Goal: Information Seeking & Learning: Find specific fact

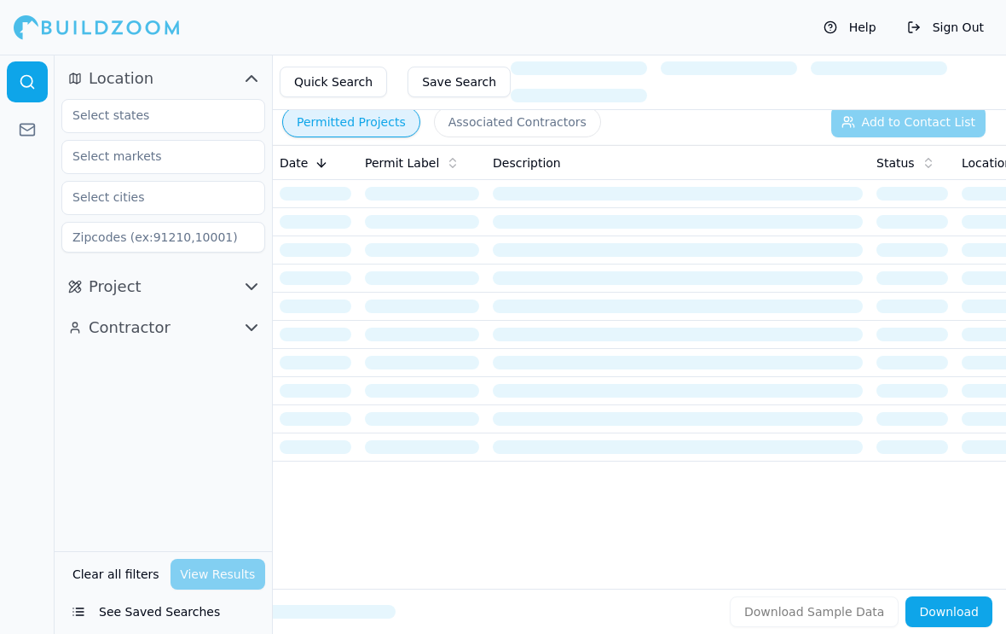
click at [256, 287] on icon "button" at bounding box center [251, 286] width 20 height 20
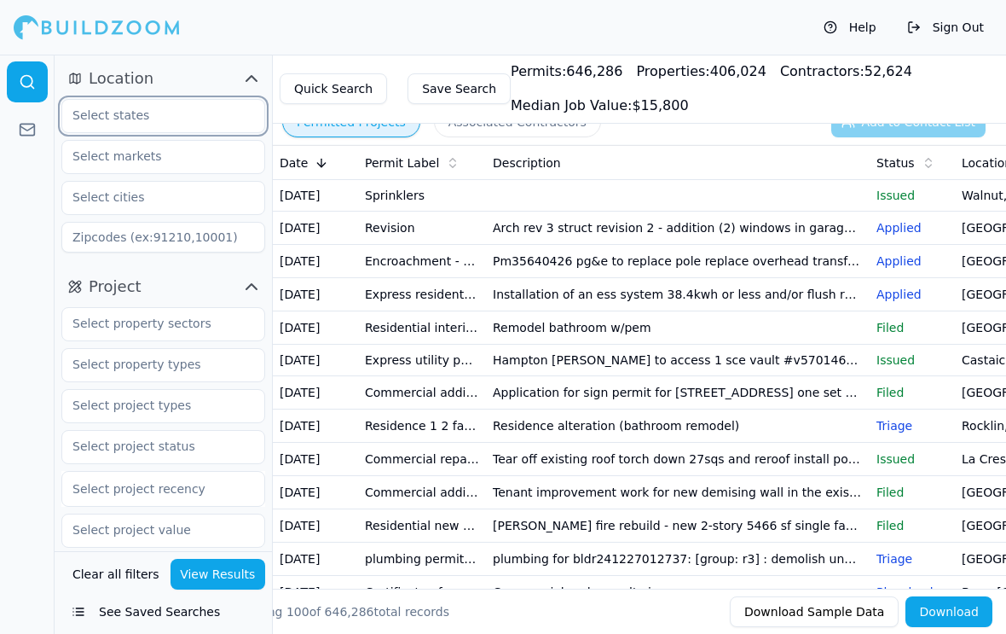
click at [171, 124] on input "text" at bounding box center [152, 115] width 181 height 31
click at [119, 159] on div "[US_STATE]" at bounding box center [163, 154] width 195 height 27
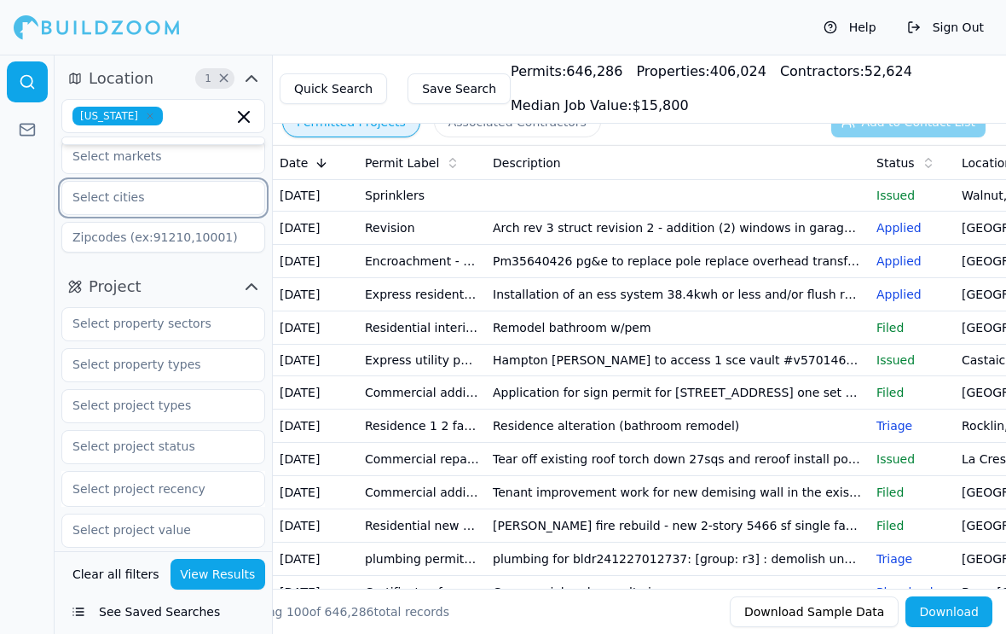
click at [171, 202] on input "text" at bounding box center [152, 197] width 181 height 31
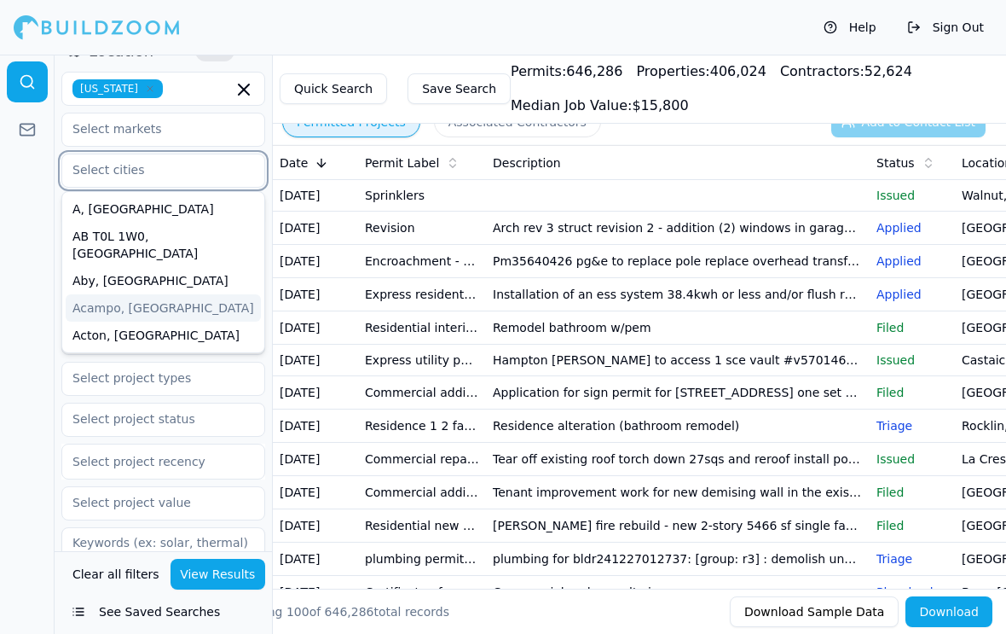
scroll to position [19, 0]
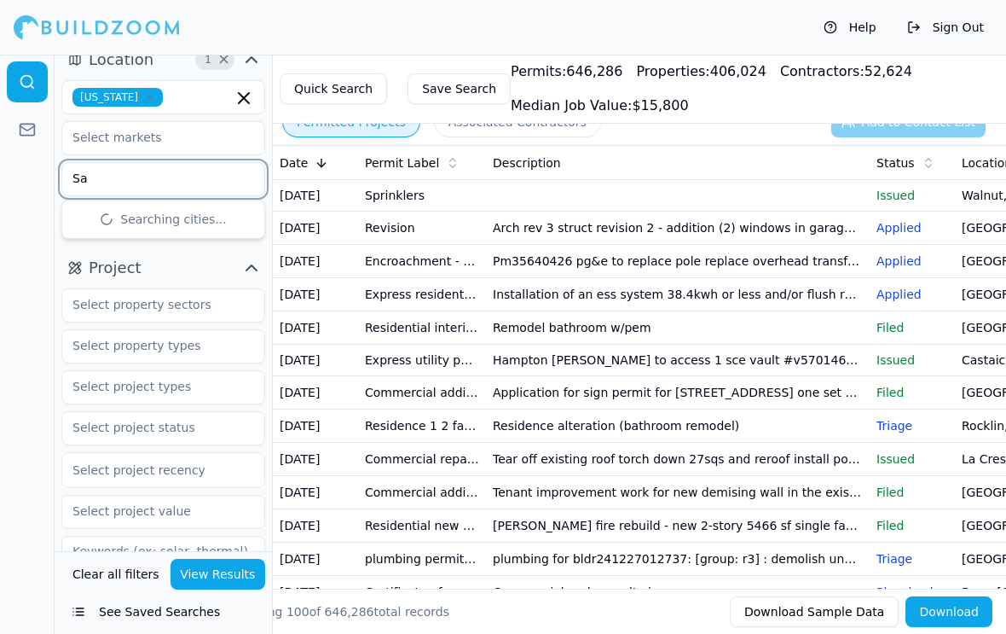
type input "Sac"
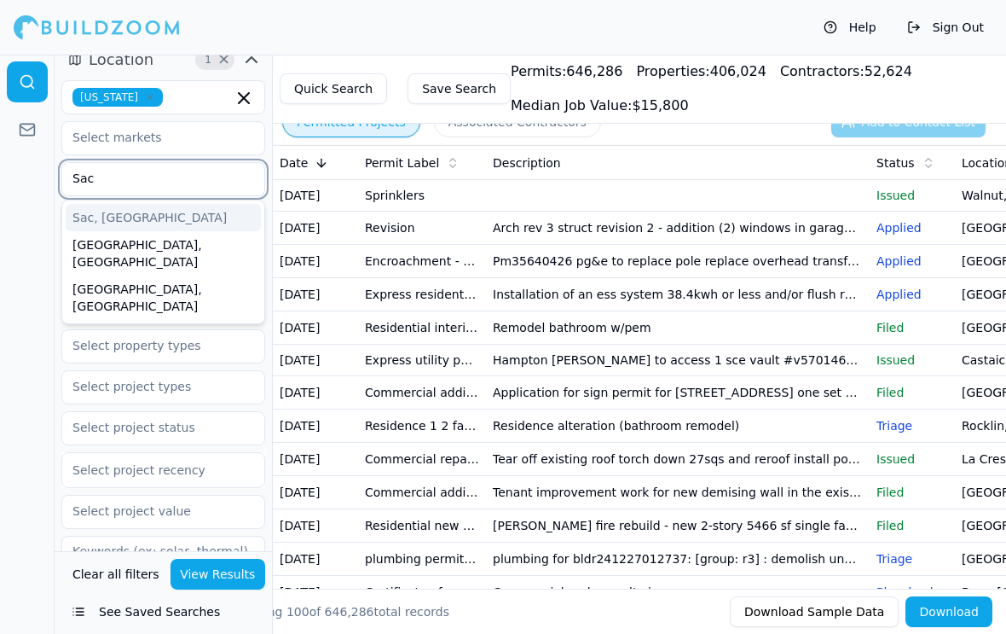
click at [159, 240] on div "[GEOGRAPHIC_DATA], [GEOGRAPHIC_DATA]" at bounding box center [163, 253] width 195 height 44
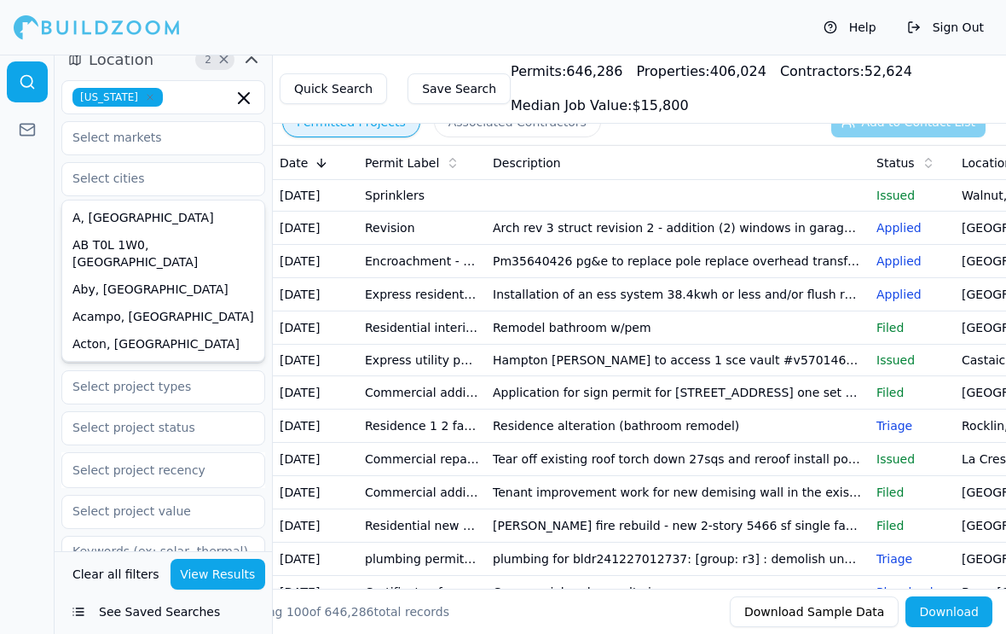
click at [220, 589] on button "View Results" at bounding box center [219, 574] width 96 height 31
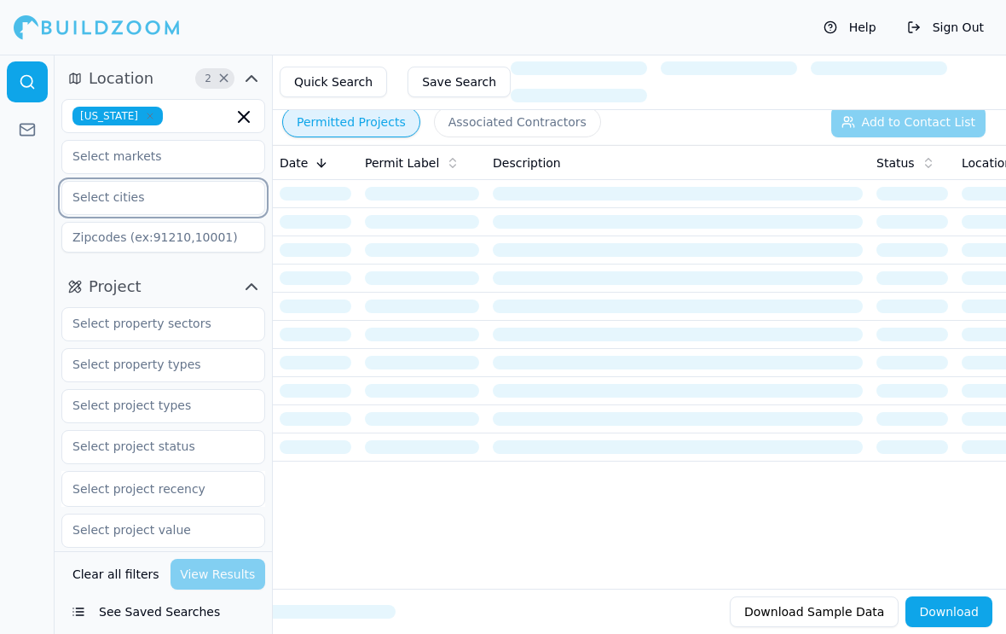
click at [165, 201] on input "text" at bounding box center [152, 197] width 181 height 31
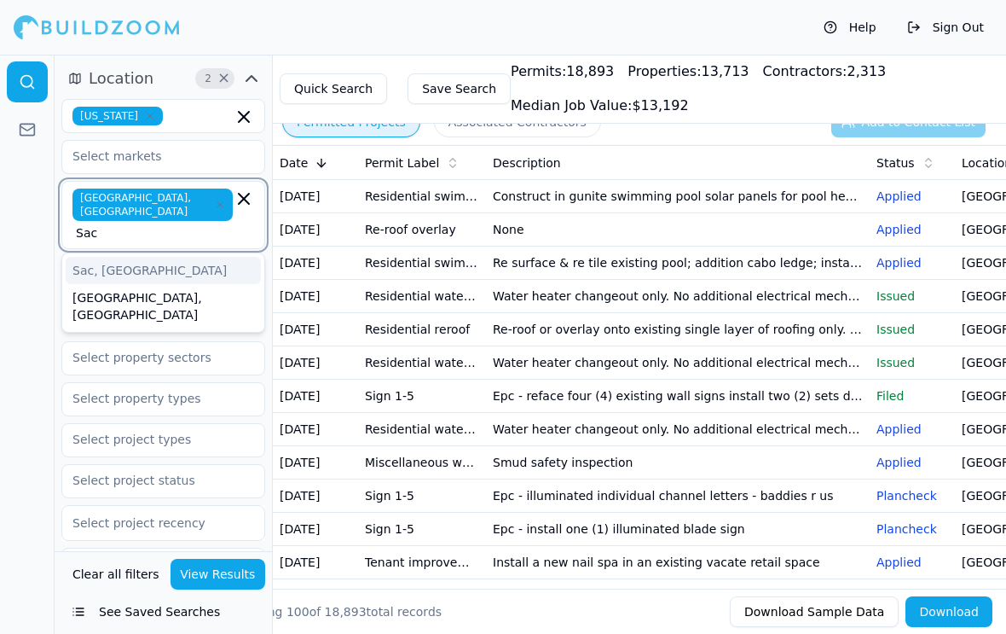
type input "Sac"
click at [125, 194] on span "[GEOGRAPHIC_DATA], [GEOGRAPHIC_DATA]" at bounding box center [152, 204] width 160 height 32
click at [139, 284] on div "[GEOGRAPHIC_DATA], [GEOGRAPHIC_DATA]" at bounding box center [163, 306] width 195 height 44
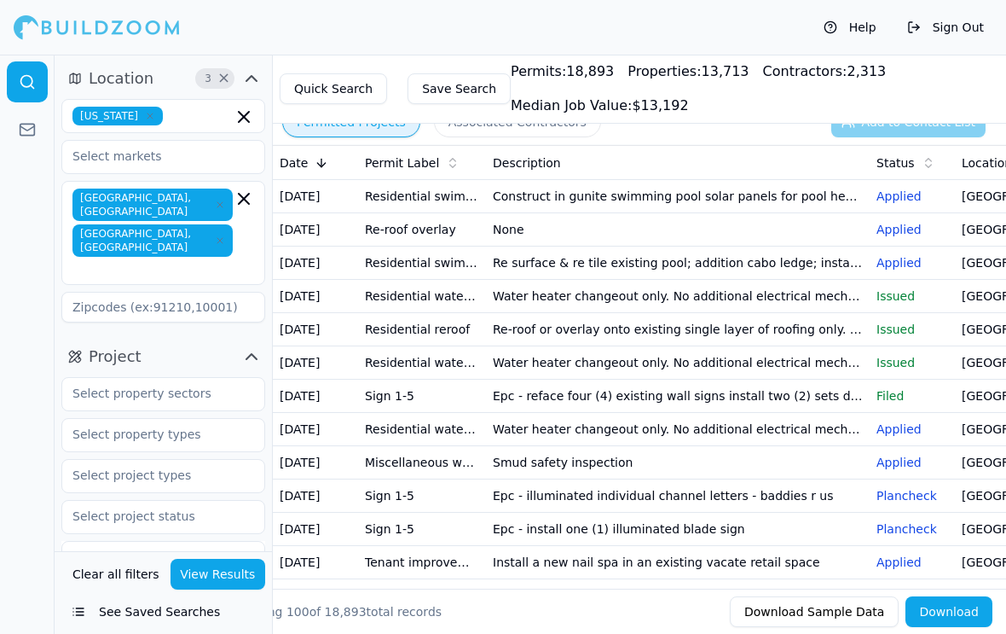
click at [32, 435] on div at bounding box center [27, 344] width 55 height 579
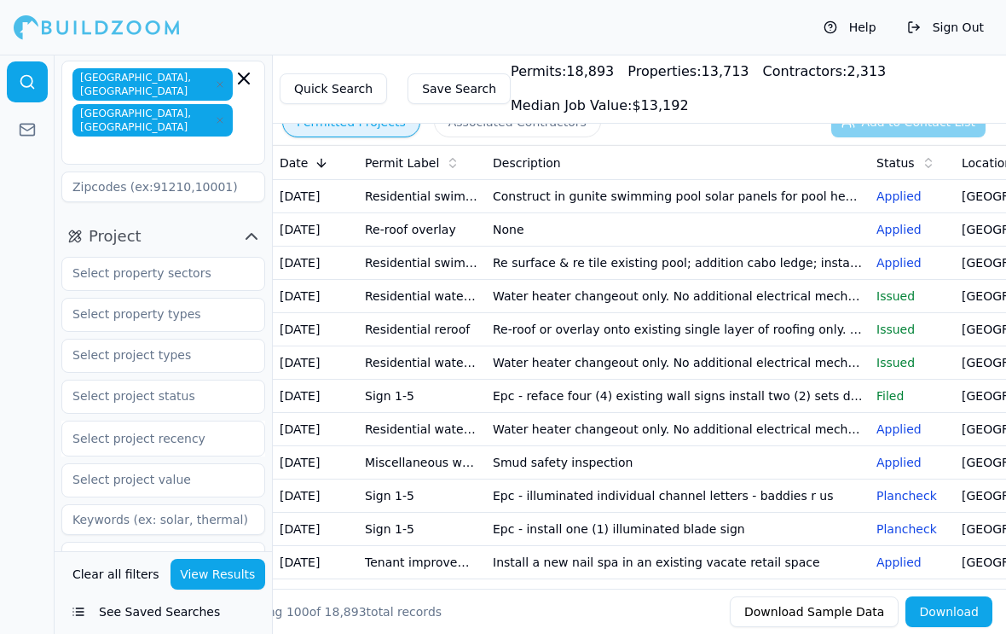
scroll to position [120, 0]
click at [205, 339] on input "text" at bounding box center [152, 354] width 181 height 31
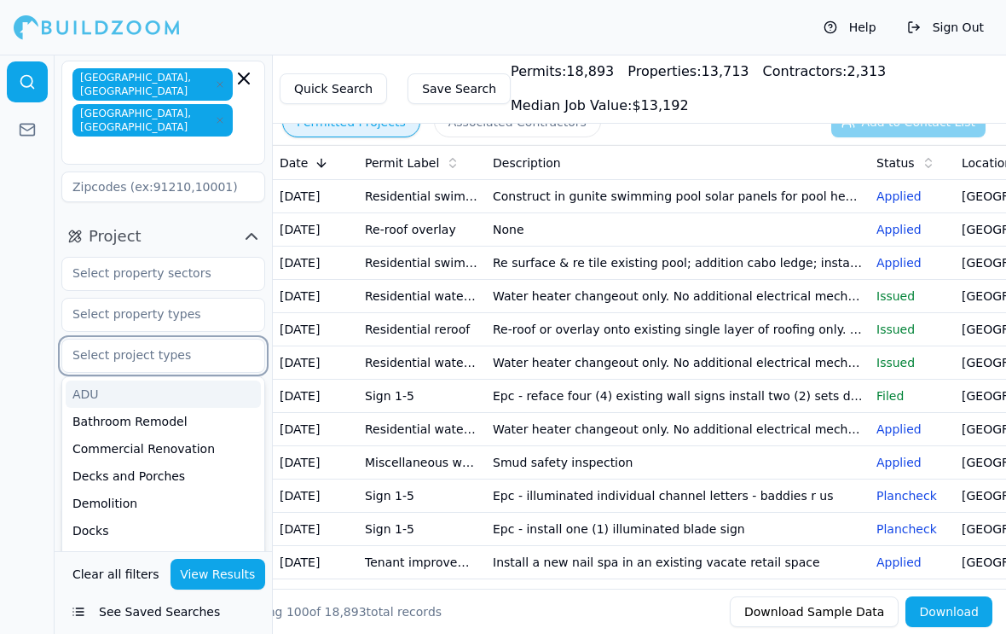
click at [185, 408] on div "Bathroom Remodel" at bounding box center [163, 421] width 195 height 27
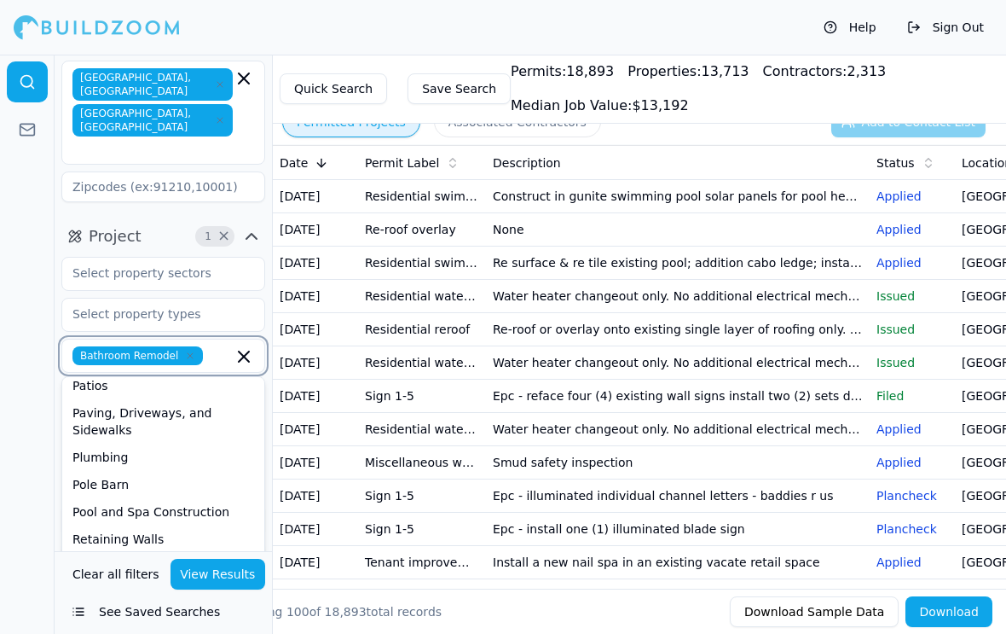
scroll to position [573, 0]
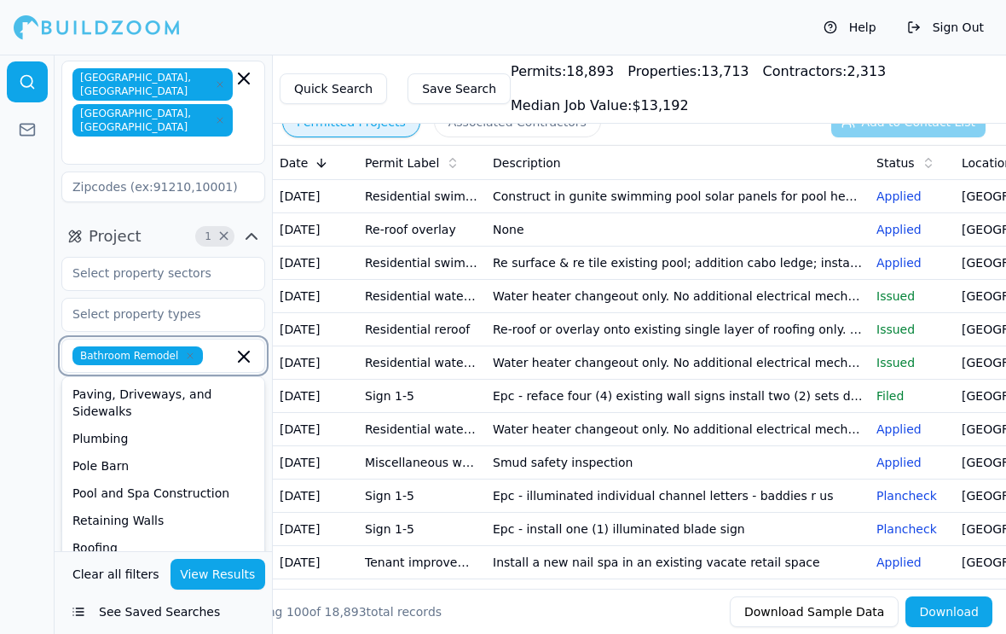
click at [134, 425] on div "Plumbing" at bounding box center [163, 438] width 195 height 27
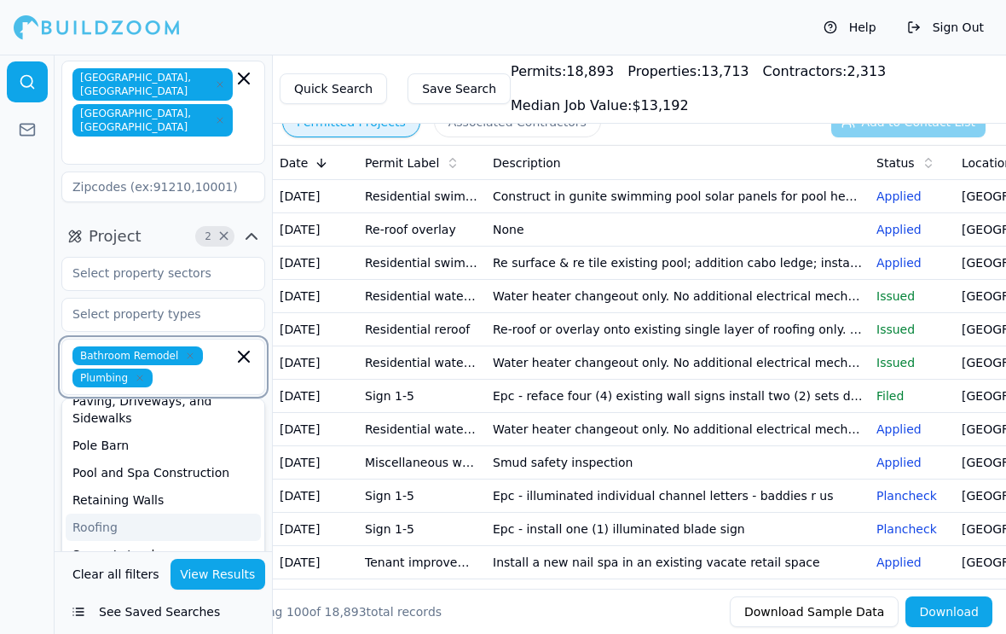
click at [158, 541] on div "Sewer Laterals" at bounding box center [163, 554] width 195 height 27
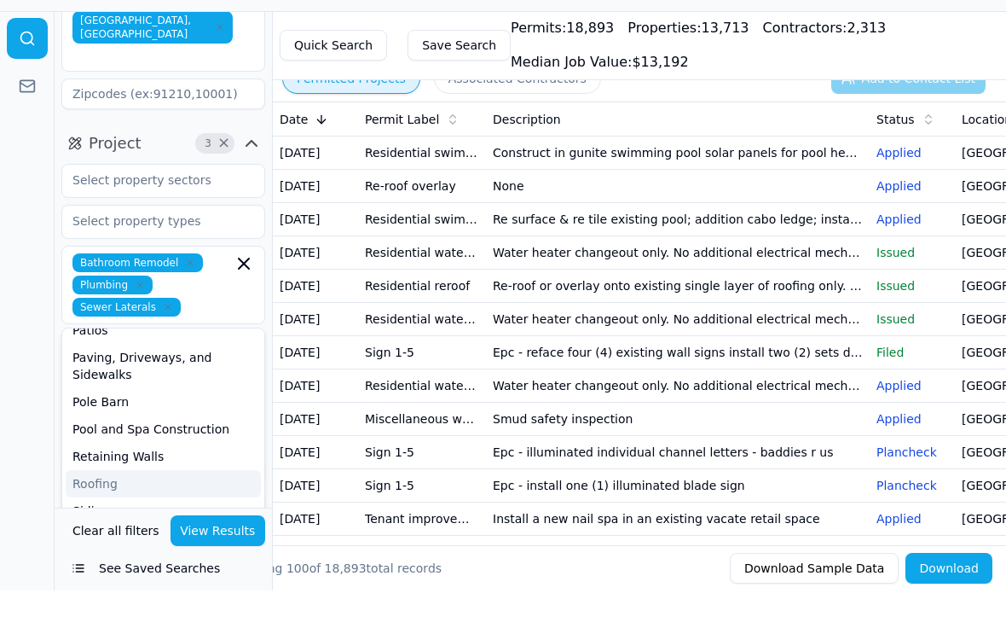
scroll to position [165, 0]
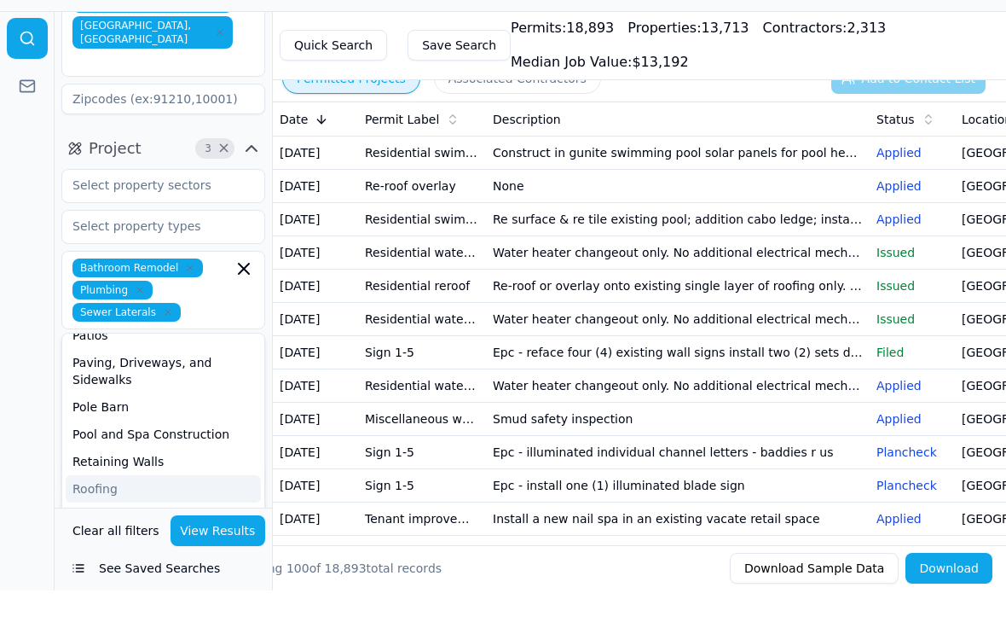
click at [37, 447] on div at bounding box center [27, 344] width 55 height 579
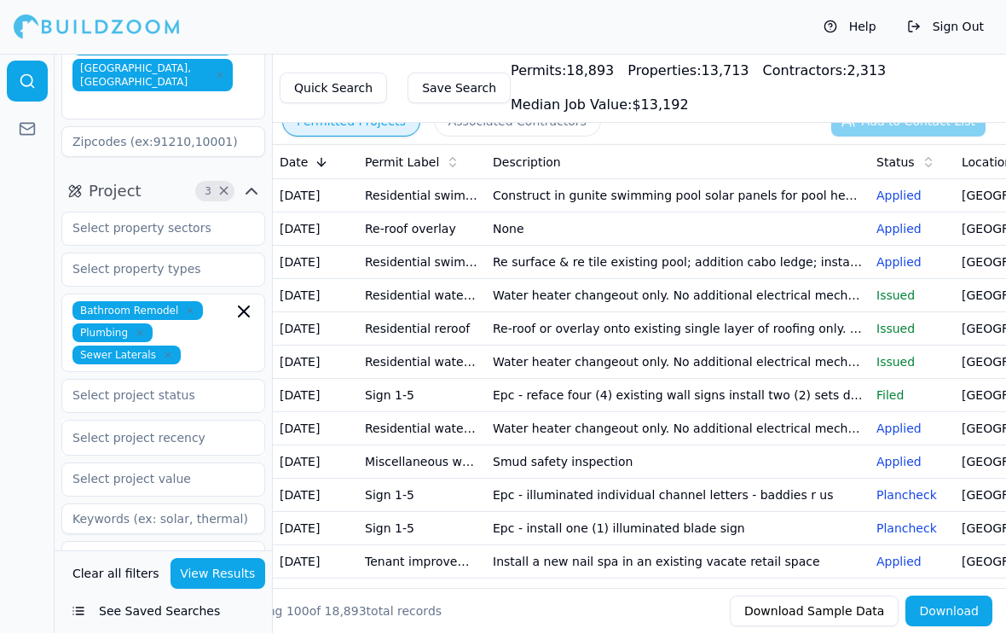
click at [221, 585] on button "View Results" at bounding box center [219, 574] width 96 height 31
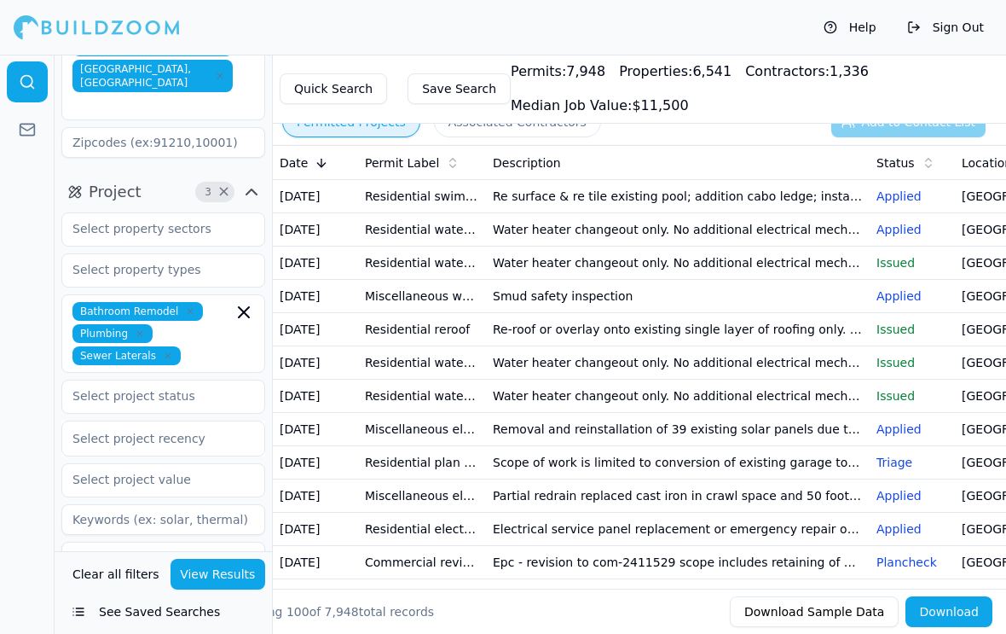
click at [135, 328] on icon "button" at bounding box center [140, 333] width 10 height 10
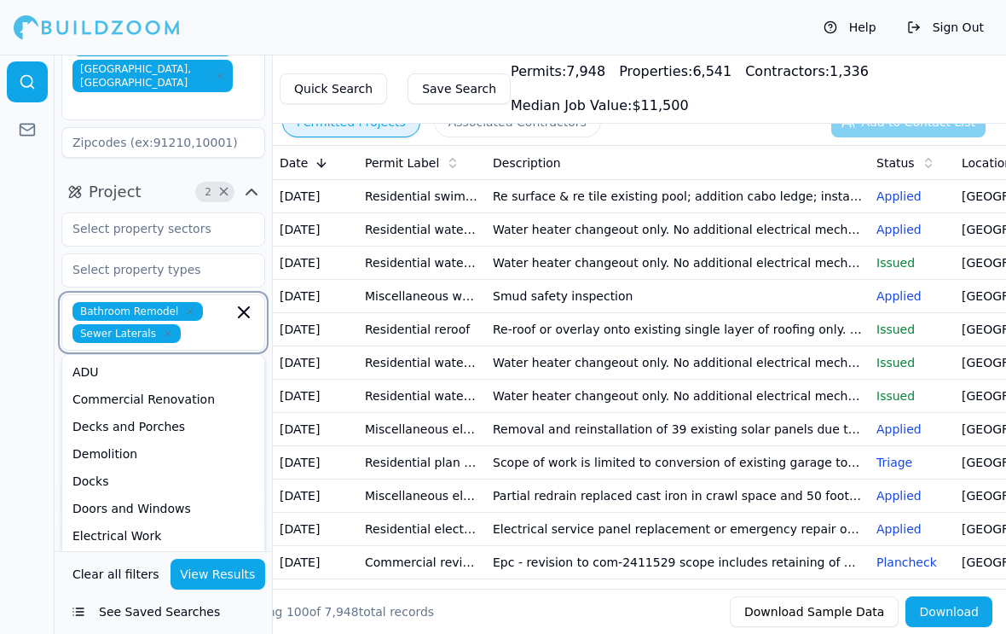
scroll to position [148, 0]
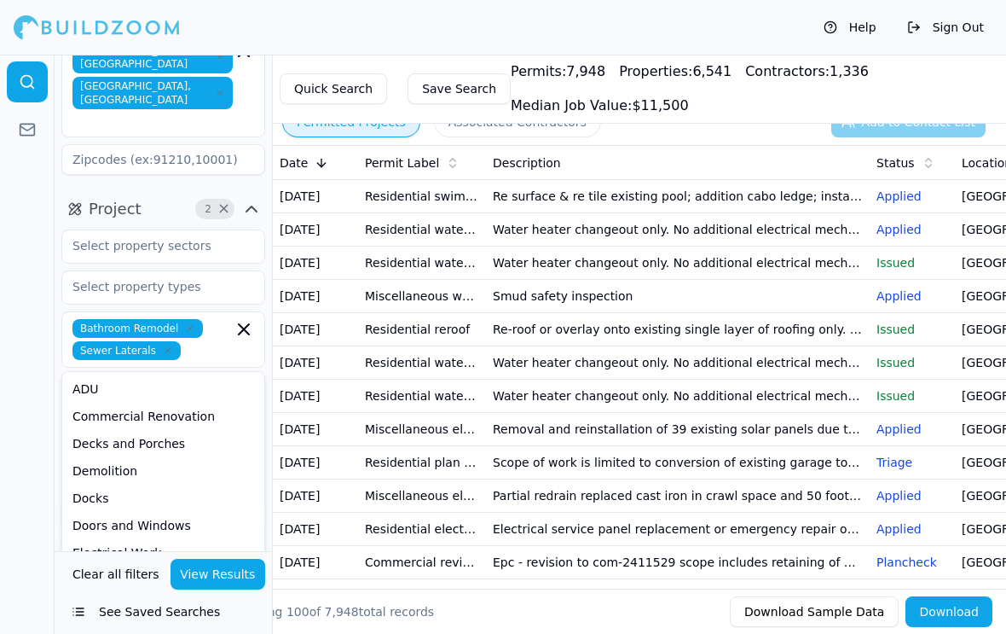
click at [217, 589] on button "View Results" at bounding box center [219, 574] width 96 height 31
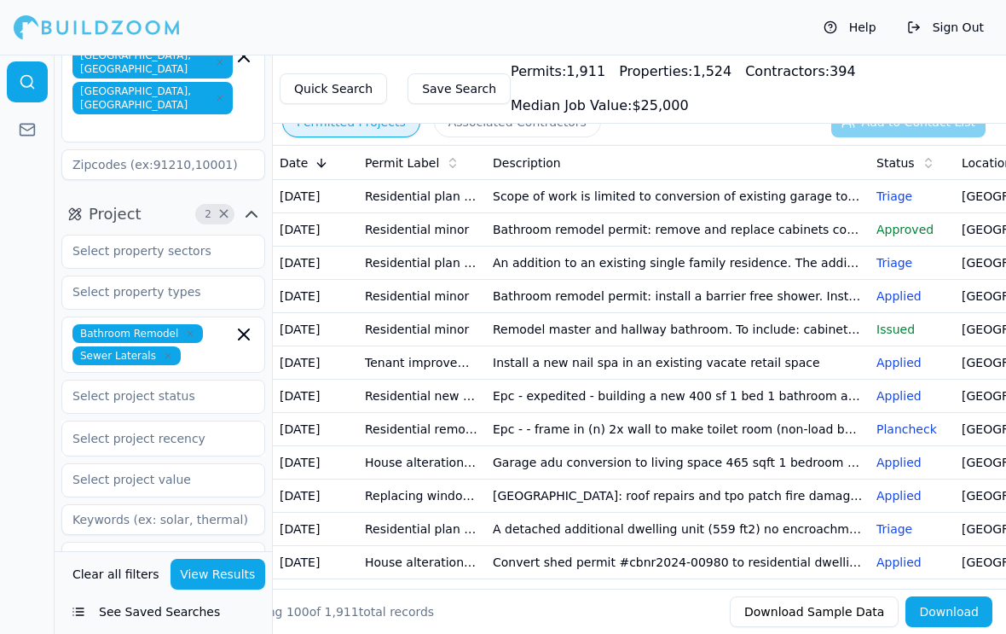
click at [563, 229] on td "Bathroom remodel permit: remove and replace cabinets counter tops. Remove and r…" at bounding box center [678, 229] width 384 height 33
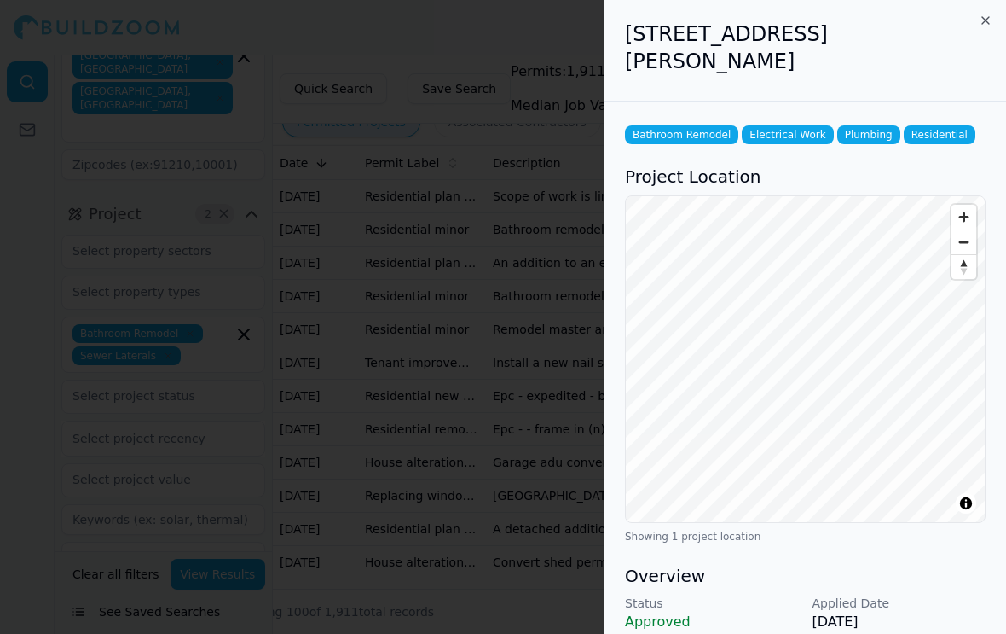
scroll to position [0, 0]
click at [986, 14] on icon "button" at bounding box center [986, 21] width 14 height 14
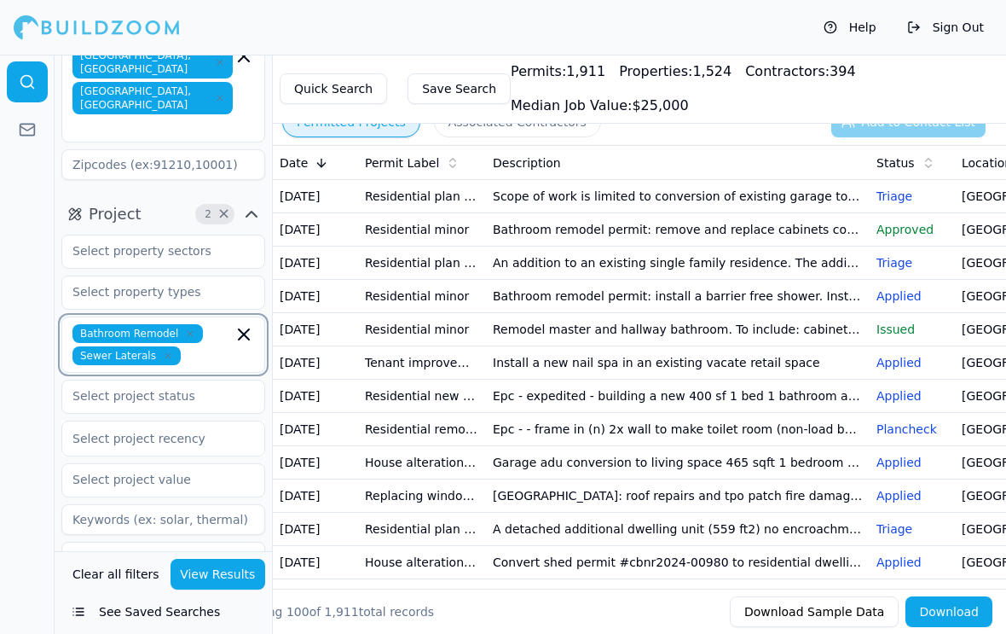
click at [221, 346] on input "text" at bounding box center [210, 355] width 45 height 19
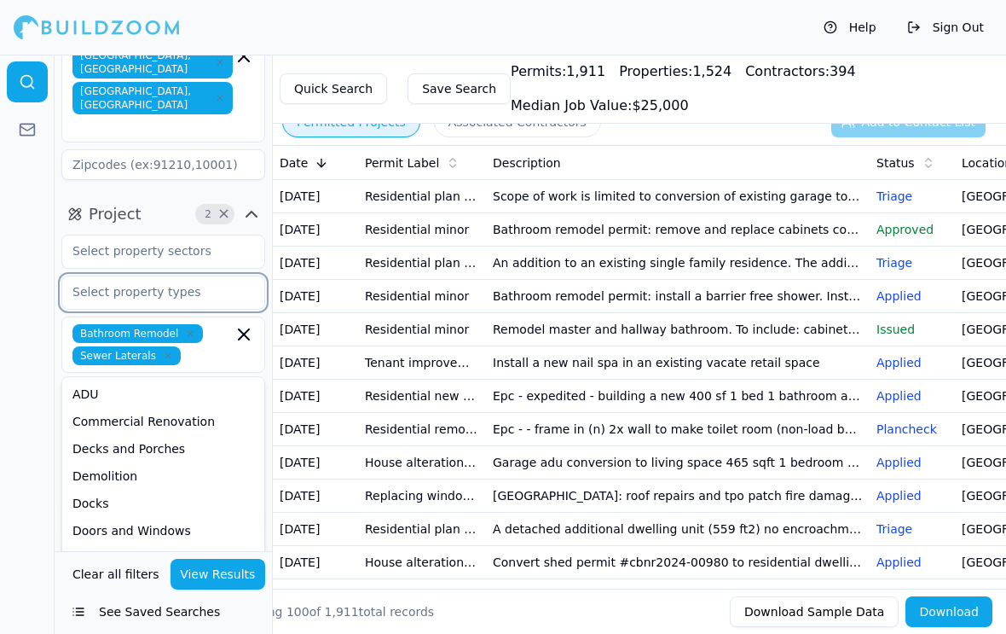
click at [108, 276] on input "text" at bounding box center [152, 291] width 181 height 31
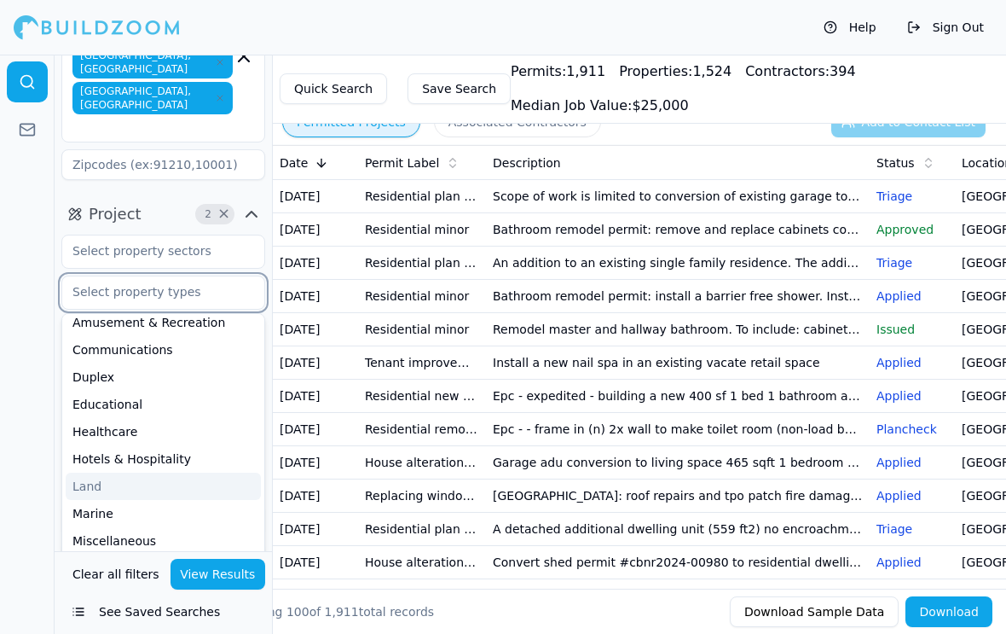
scroll to position [65, 0]
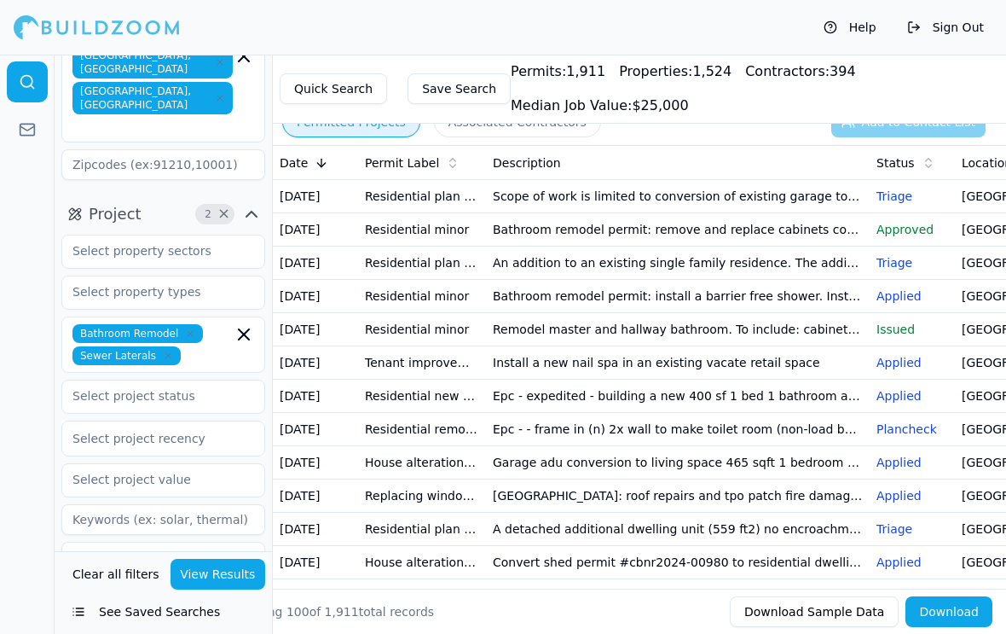
click at [15, 345] on div at bounding box center [27, 344] width 55 height 579
click at [221, 346] on input "text" at bounding box center [210, 355] width 45 height 19
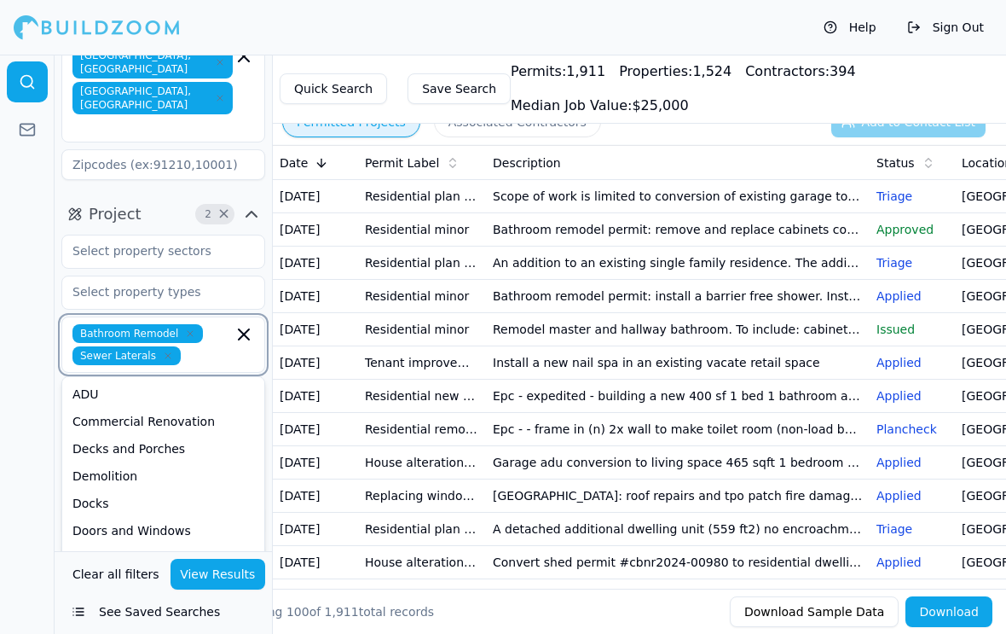
click at [90, 380] on div "ADU" at bounding box center [163, 393] width 195 height 27
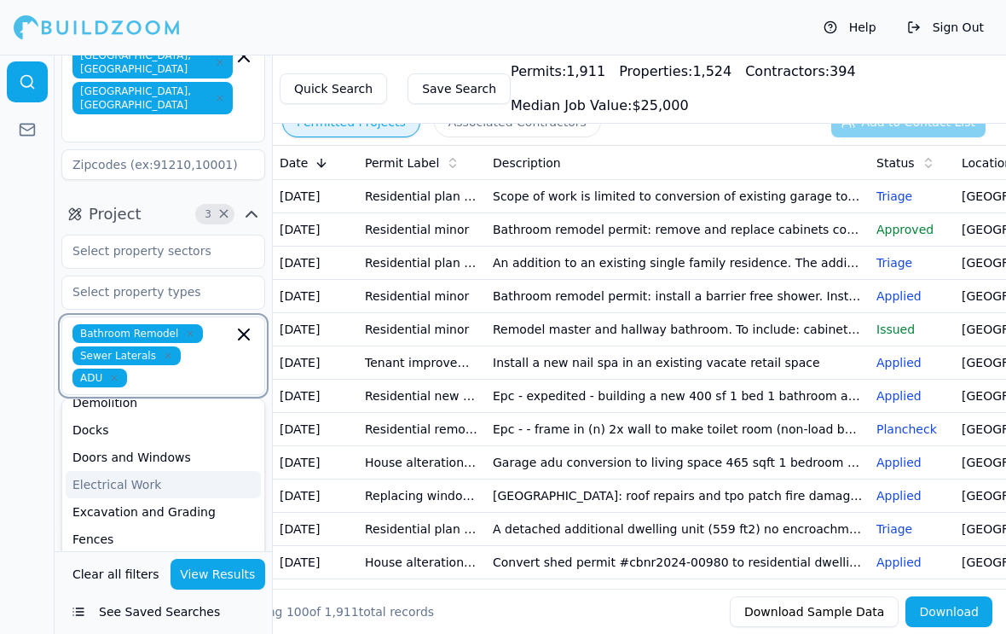
scroll to position [71, 0]
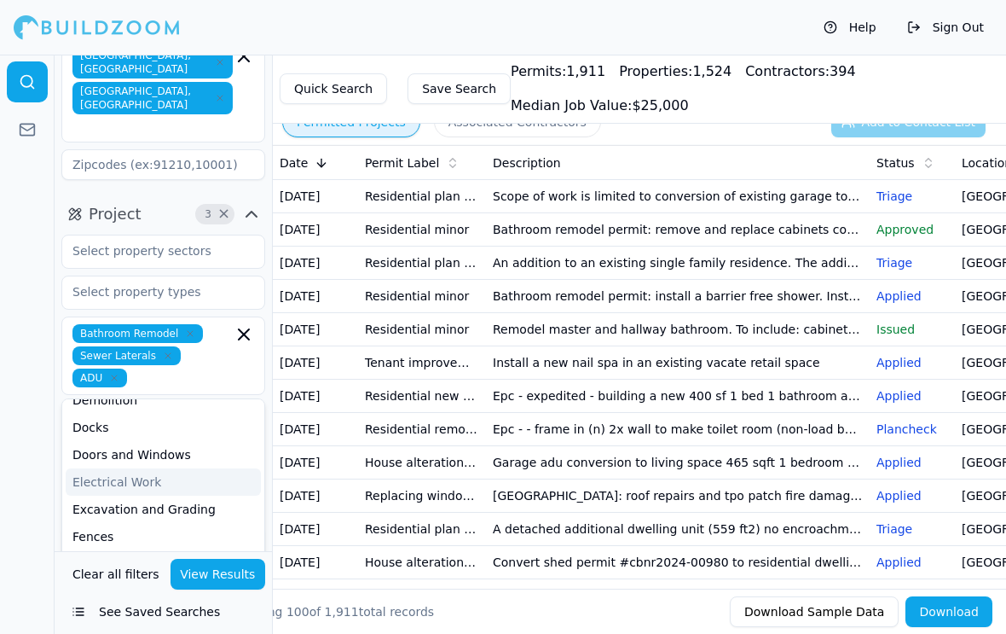
click at [202, 589] on button "View Results" at bounding box center [219, 574] width 96 height 31
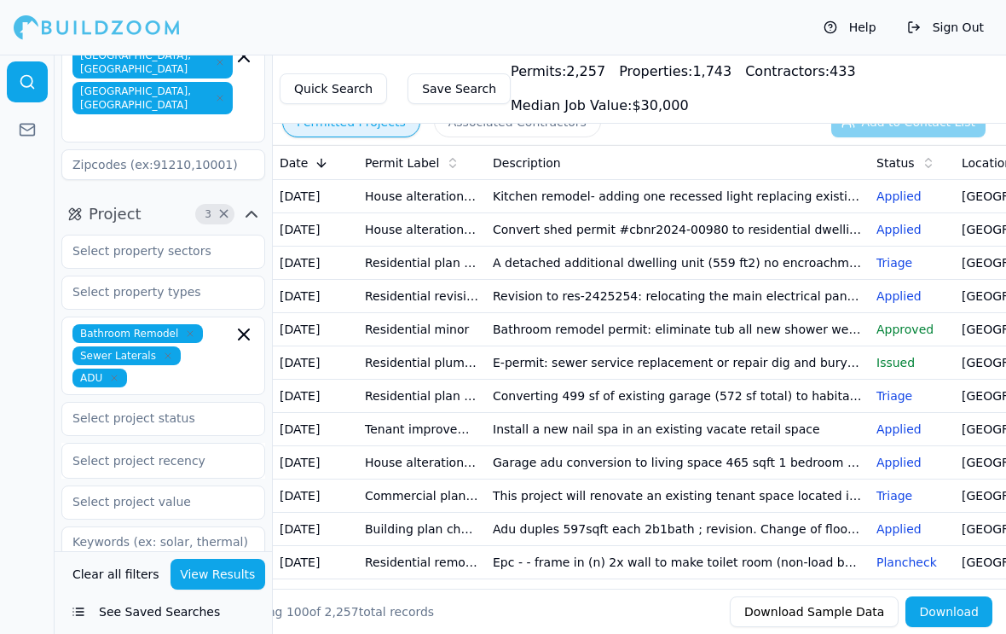
click at [113, 373] on icon "button" at bounding box center [114, 378] width 10 height 10
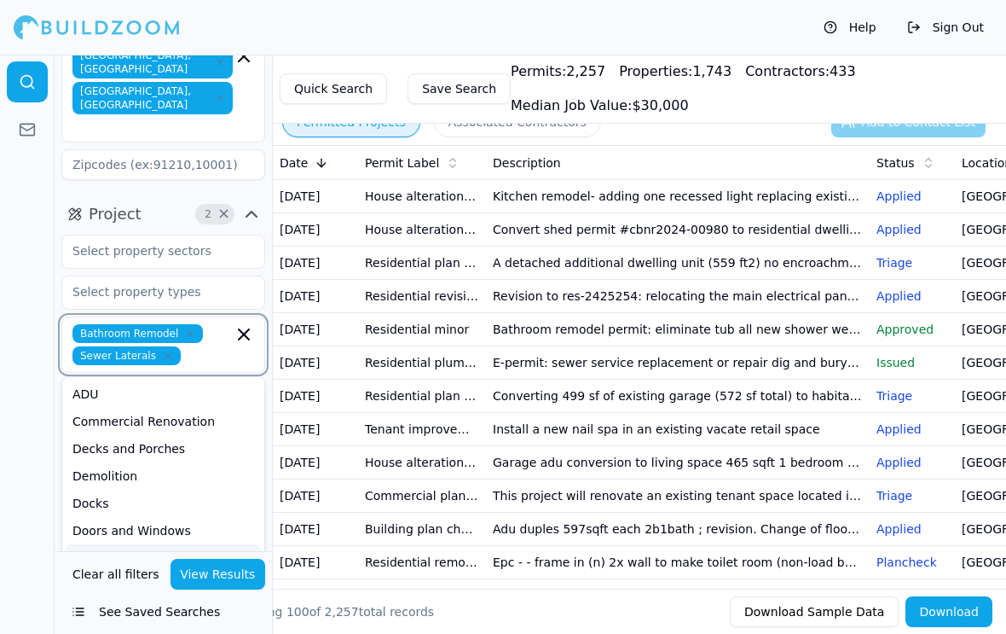
click at [193, 328] on icon "button" at bounding box center [190, 333] width 10 height 10
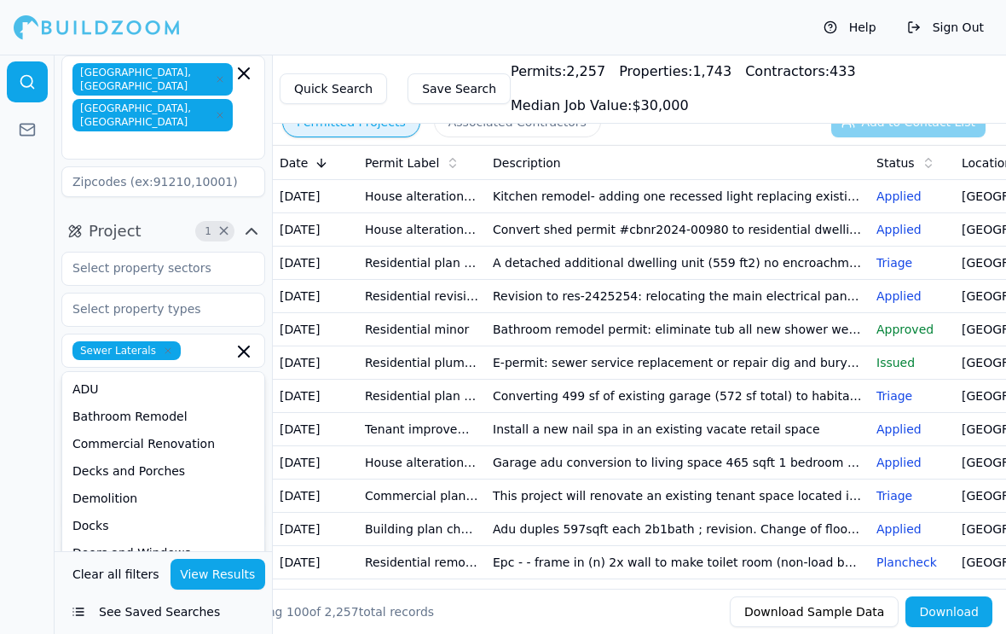
click at [226, 589] on button "View Results" at bounding box center [219, 574] width 96 height 31
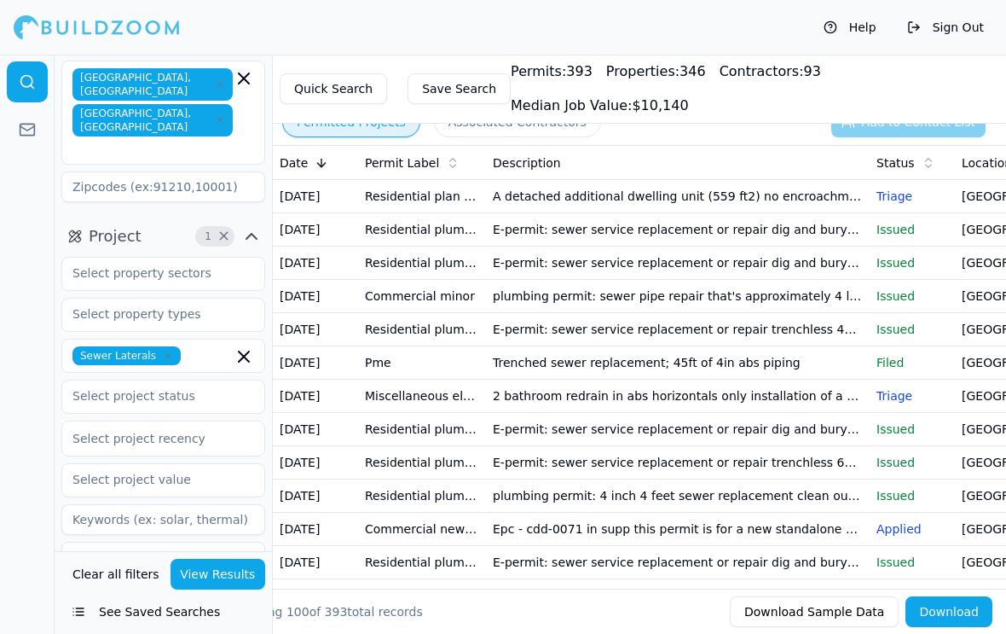
click at [518, 234] on td "E-permit: sewer service replacement or repair dig and bury 40 L.F. Drain line r…" at bounding box center [678, 229] width 384 height 33
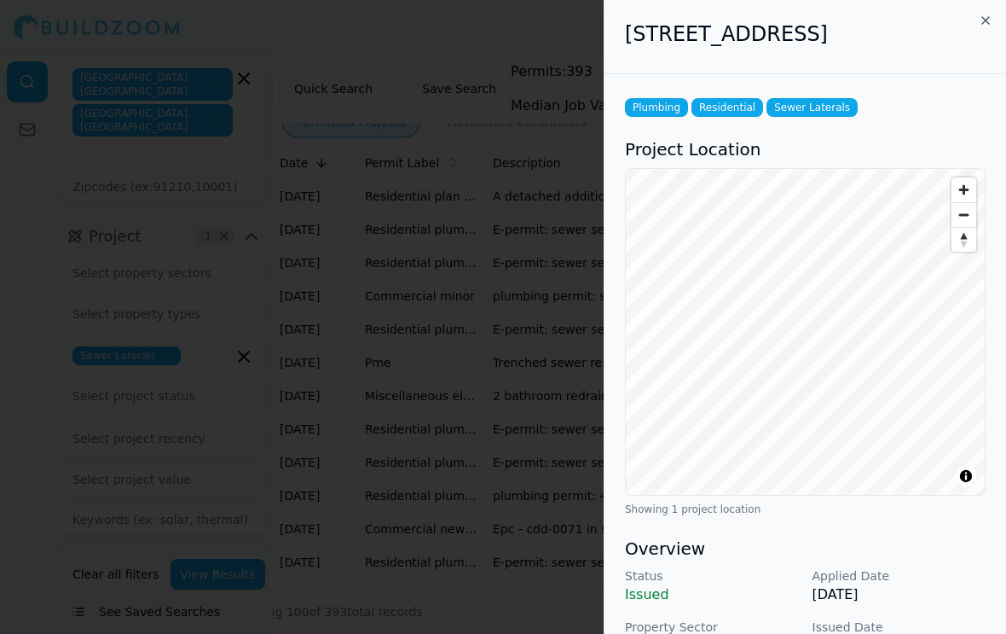
scroll to position [0, 0]
click at [985, 15] on icon "button" at bounding box center [986, 21] width 14 height 14
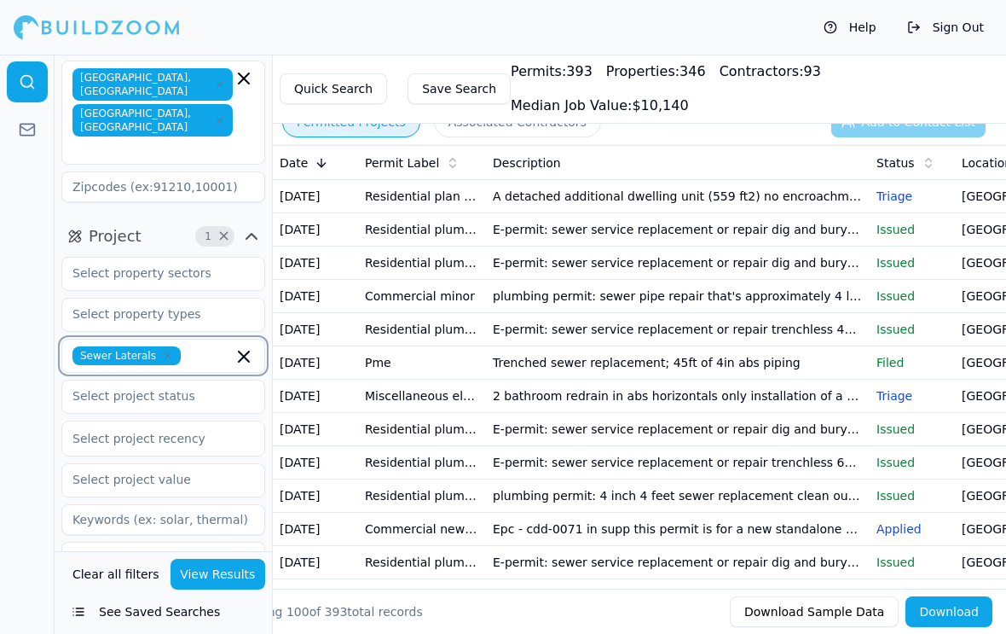
click at [217, 346] on input "text" at bounding box center [210, 355] width 45 height 19
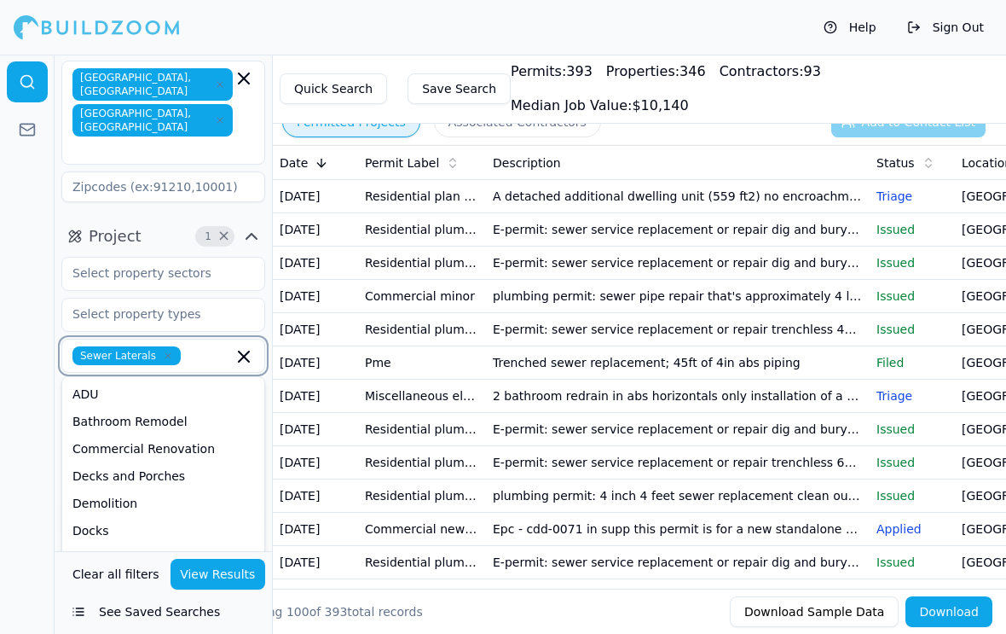
click at [186, 435] on div "Commercial Renovation" at bounding box center [163, 448] width 195 height 27
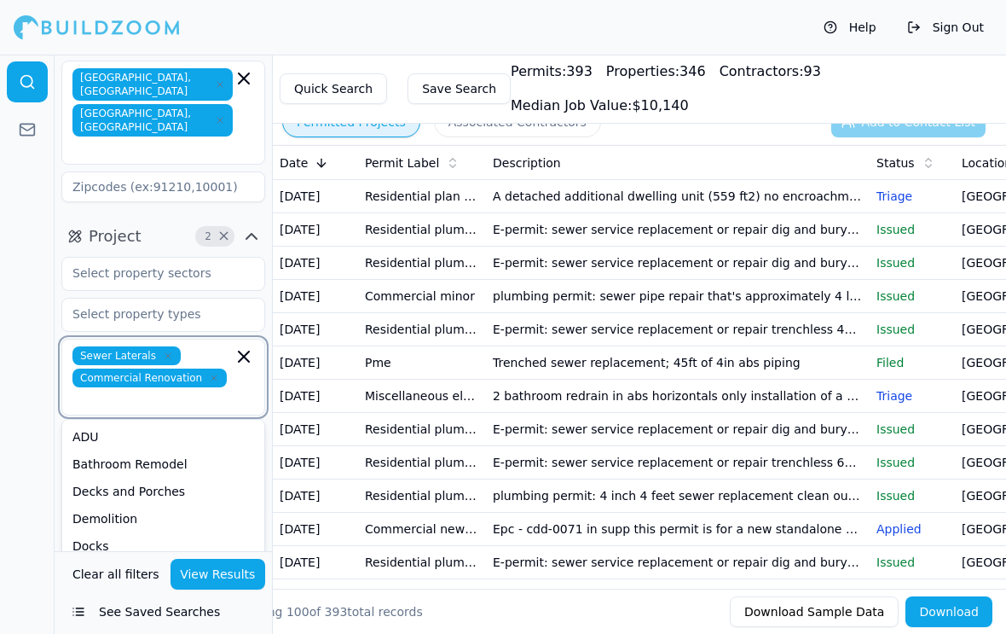
click at [211, 373] on icon "button" at bounding box center [214, 378] width 10 height 10
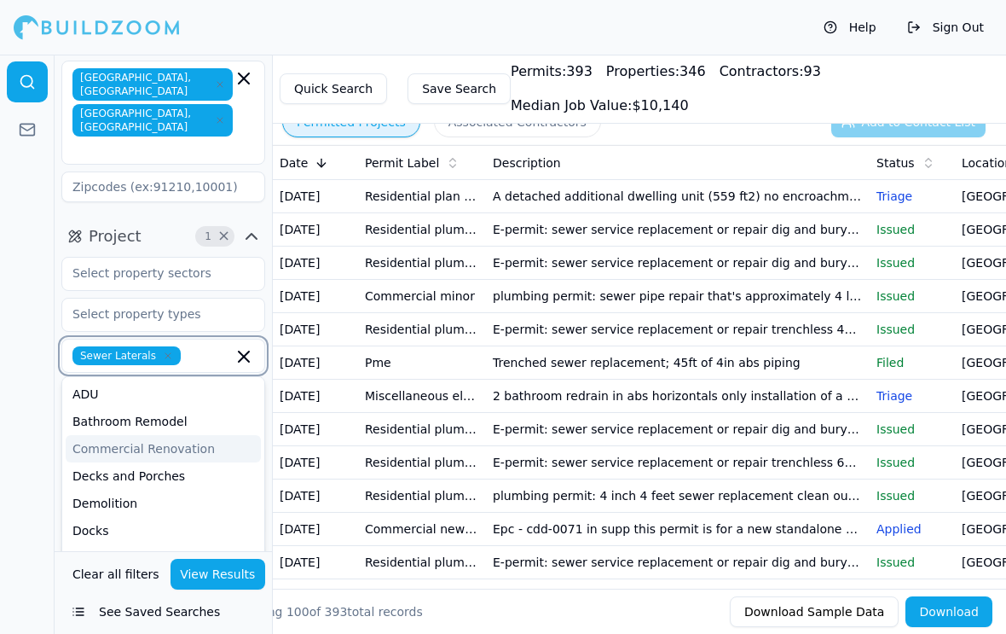
click at [228, 346] on input "text" at bounding box center [210, 355] width 45 height 19
click at [143, 408] on div "Bathroom Remodel" at bounding box center [163, 421] width 195 height 27
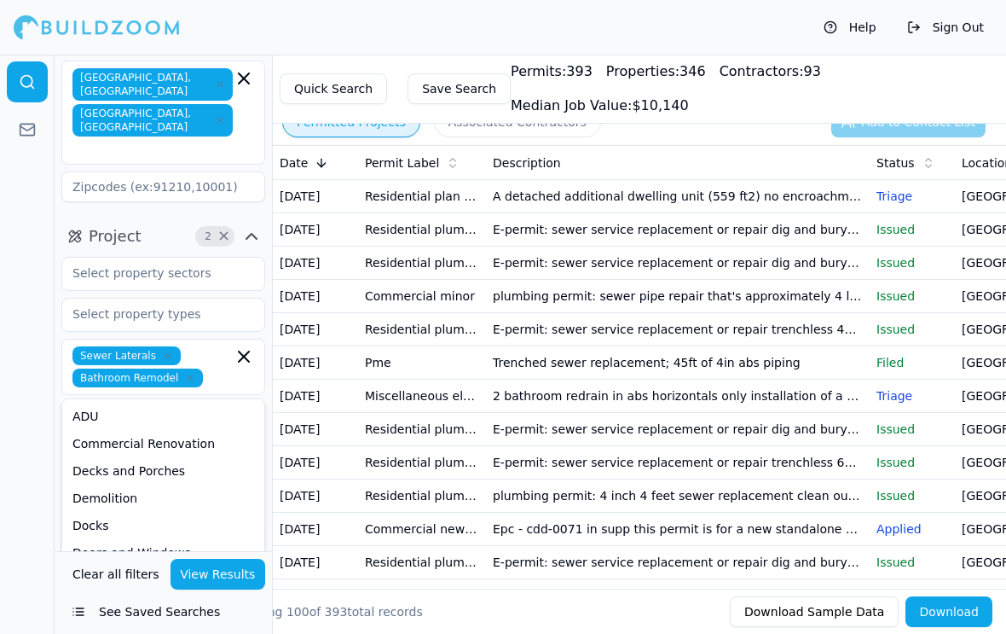
click at [178, 346] on span "Sewer Laterals" at bounding box center [126, 355] width 108 height 19
click at [165, 350] on icon "button" at bounding box center [168, 355] width 10 height 10
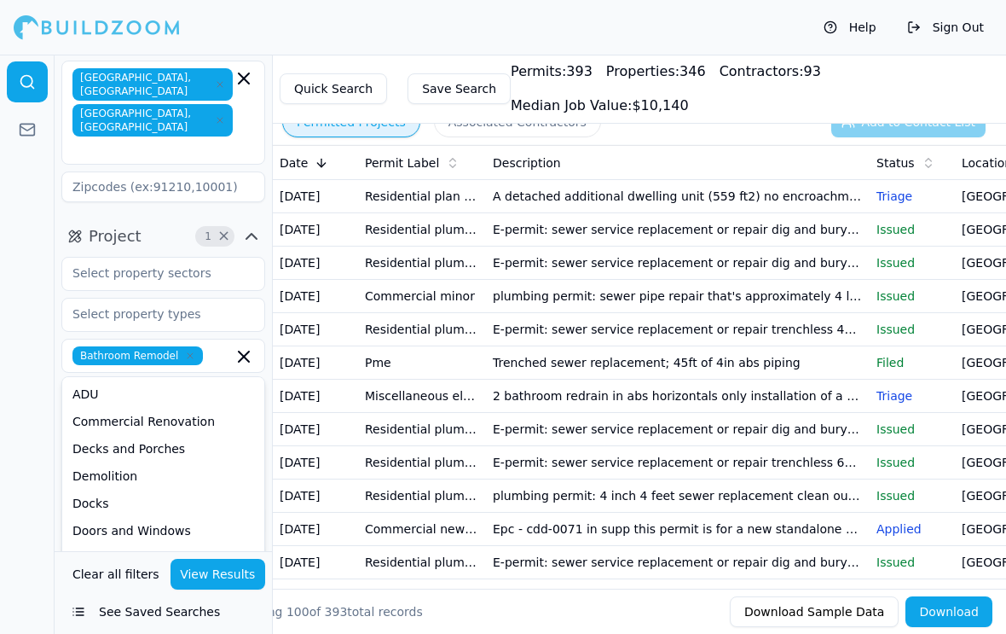
click at [247, 589] on button "View Results" at bounding box center [219, 574] width 96 height 31
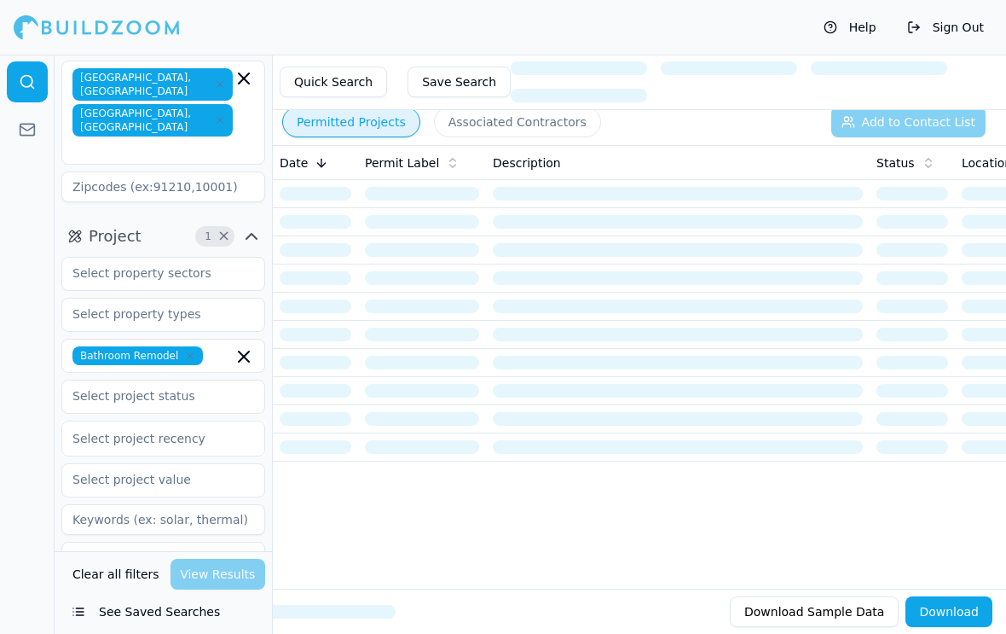
click at [247, 589] on div "Clear all filters View Results" at bounding box center [163, 574] width 204 height 31
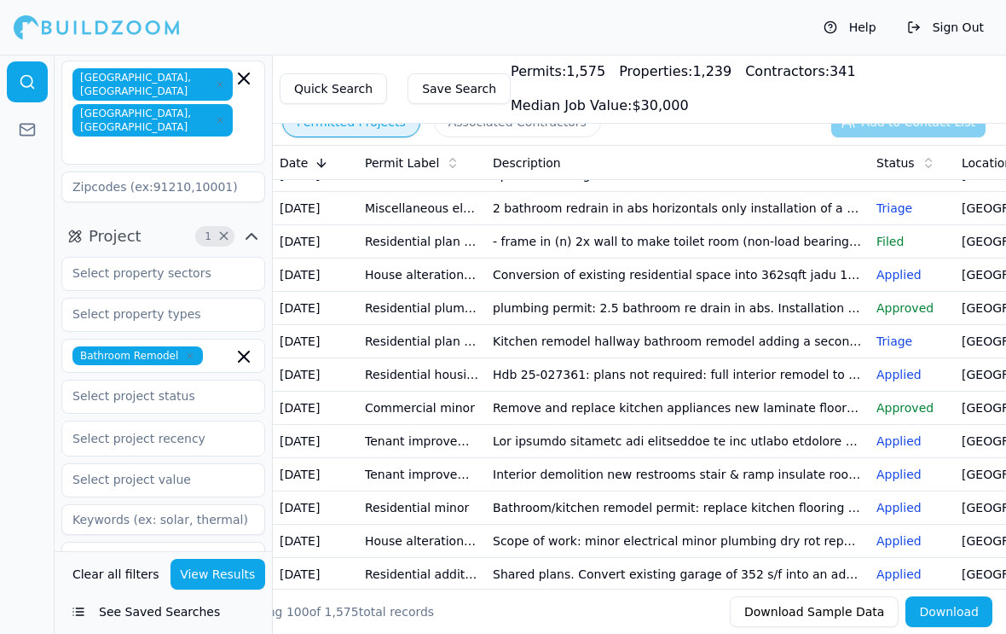
scroll to position [875, 0]
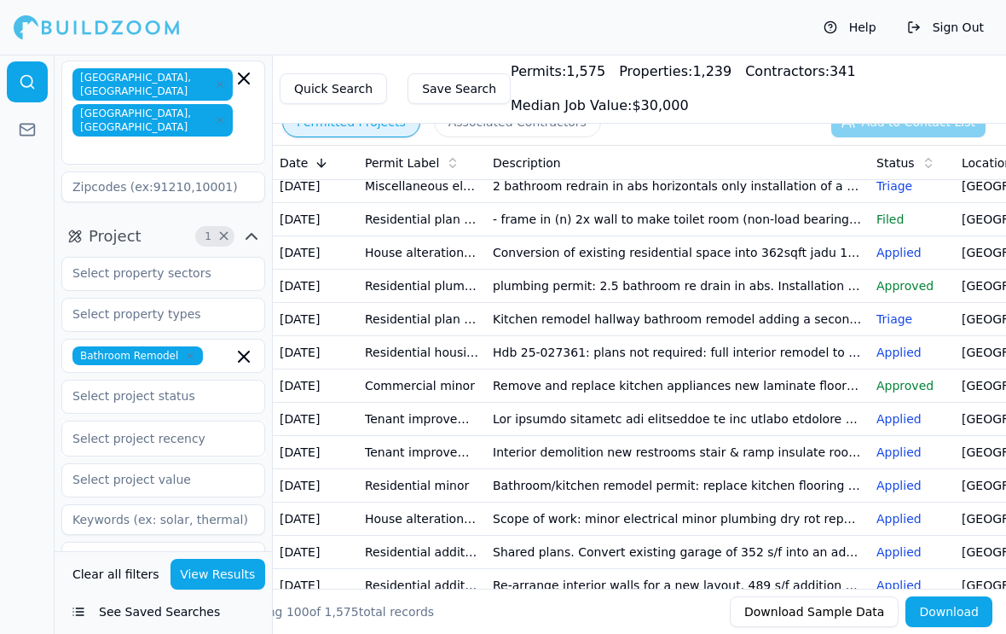
click at [191, 350] on icon "button" at bounding box center [190, 355] width 10 height 10
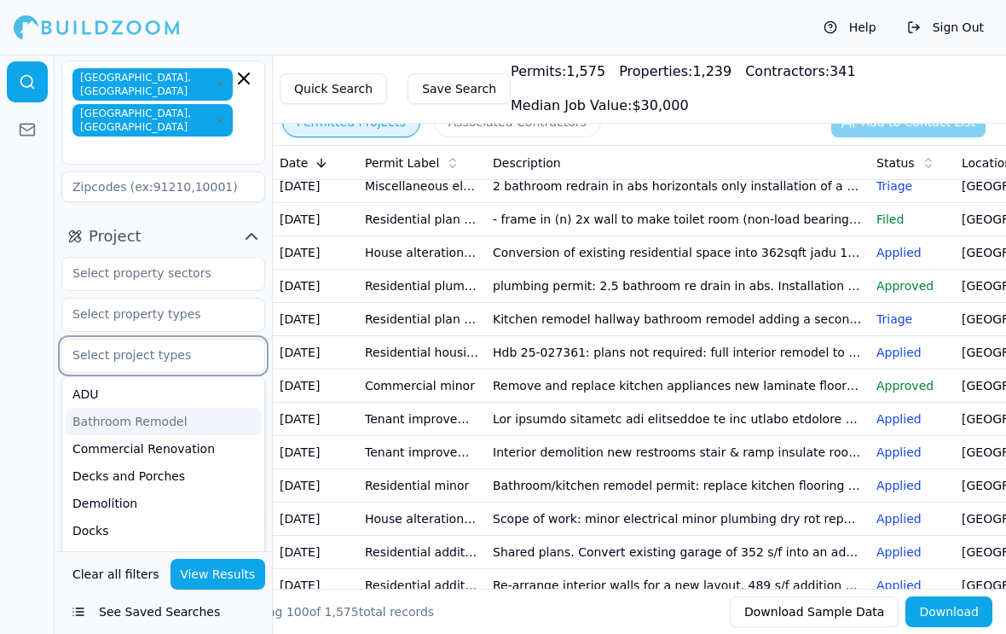
click at [218, 339] on input "text" at bounding box center [152, 354] width 181 height 31
click at [128, 380] on div "ADU" at bounding box center [163, 393] width 195 height 27
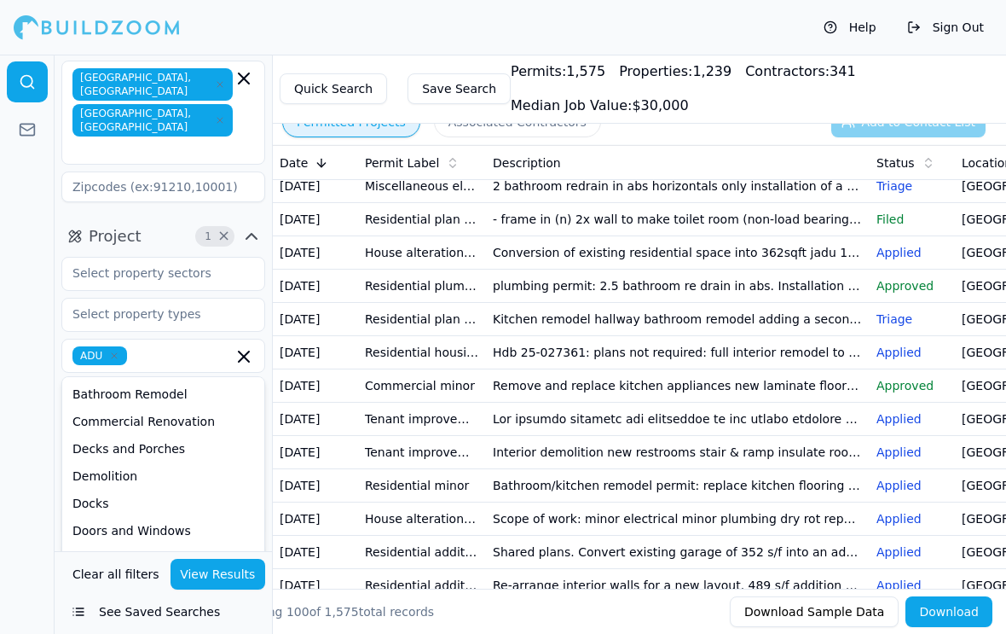
click at [216, 589] on button "View Results" at bounding box center [219, 574] width 96 height 31
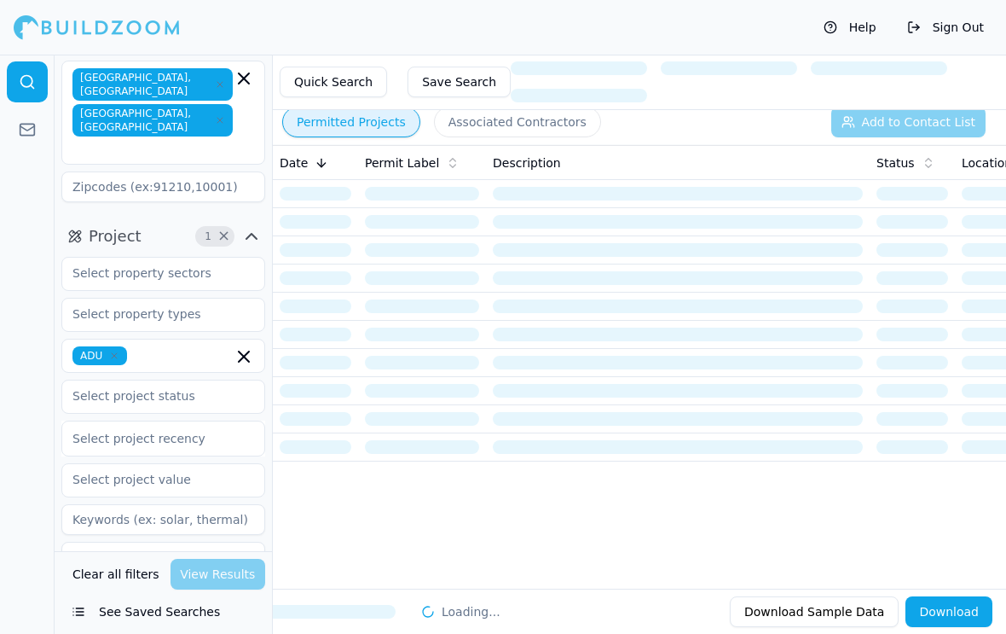
click at [848, 573] on div "Date Permit Label Description Status Location Project Tags" at bounding box center [639, 366] width 733 height 443
click at [215, 589] on button "View Results" at bounding box center [219, 574] width 96 height 31
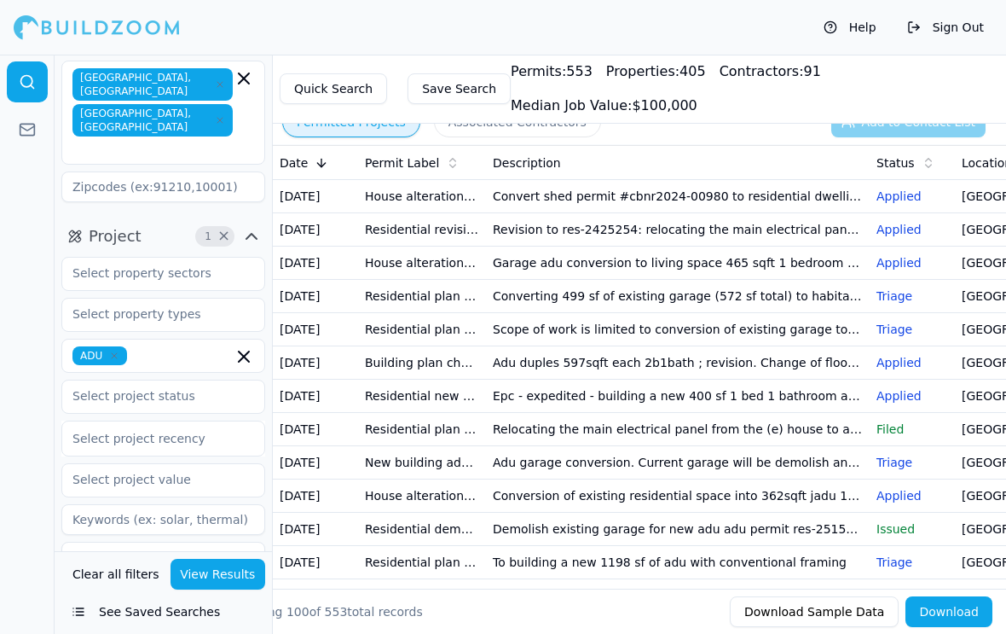
click at [612, 197] on td "Convert shed permit #cbnr2024-00980 to residential dwelling. There are no impac…" at bounding box center [678, 196] width 384 height 33
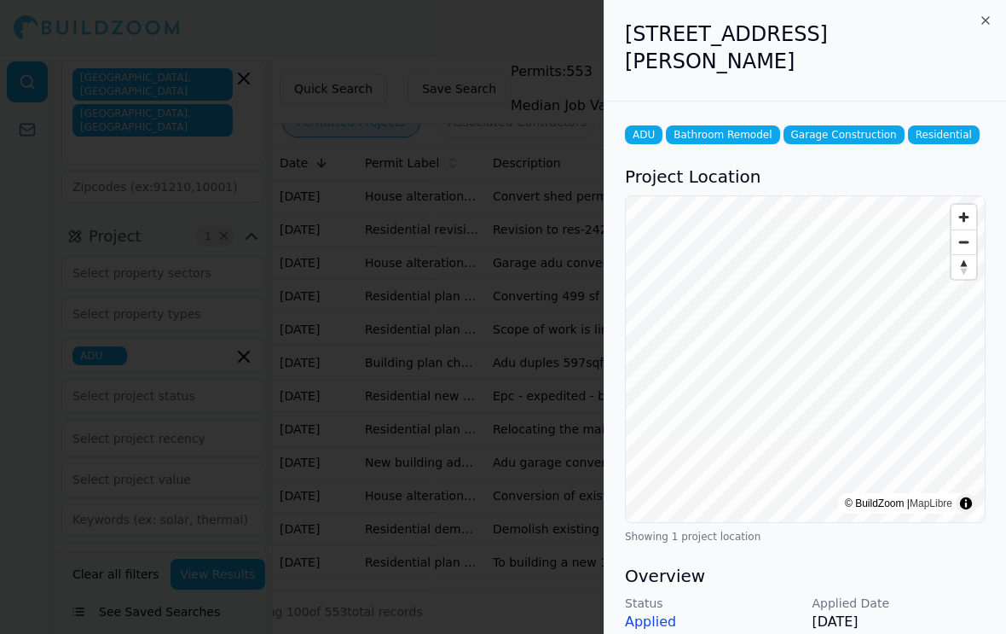
click at [986, 19] on icon "button" at bounding box center [986, 21] width 14 height 14
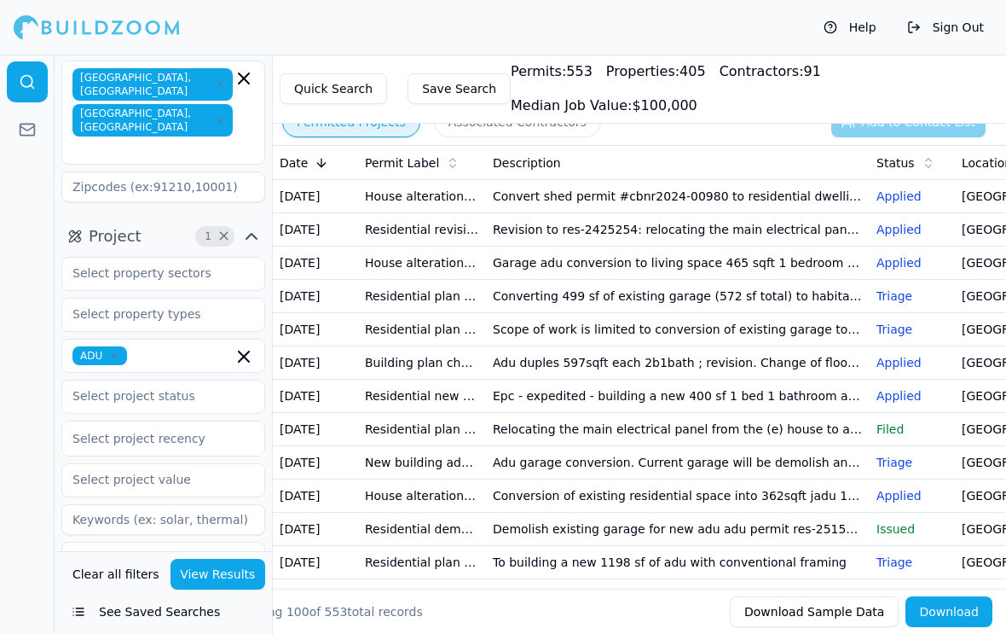
click at [638, 268] on td "Garage adu conversion to living space 465 sqft 1 bedroom 1 bathroom" at bounding box center [678, 262] width 384 height 33
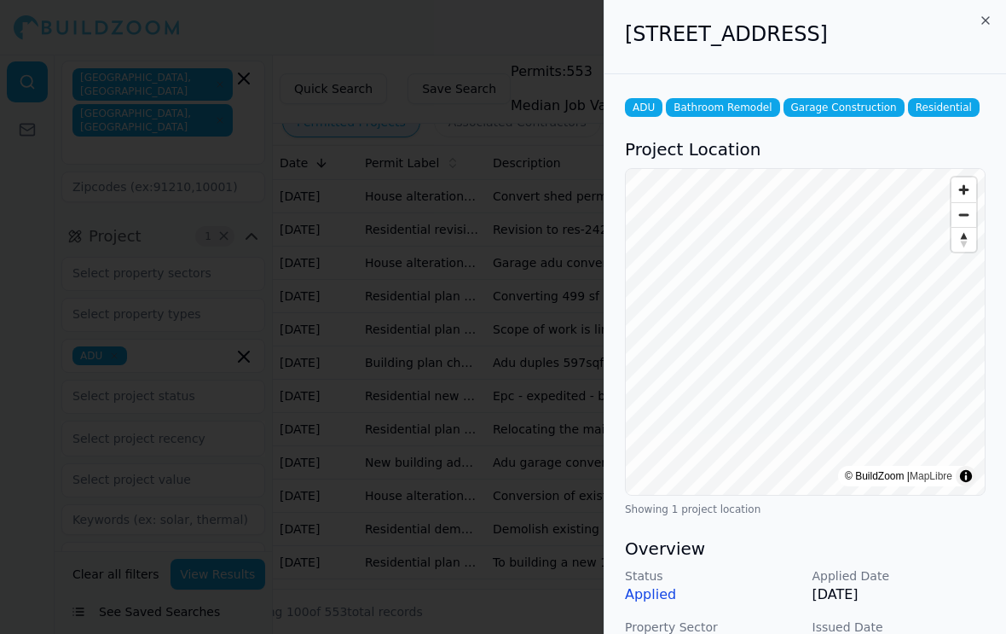
click at [996, 18] on div "[STREET_ADDRESS]" at bounding box center [806, 37] width 402 height 74
